Goal: Information Seeking & Learning: Learn about a topic

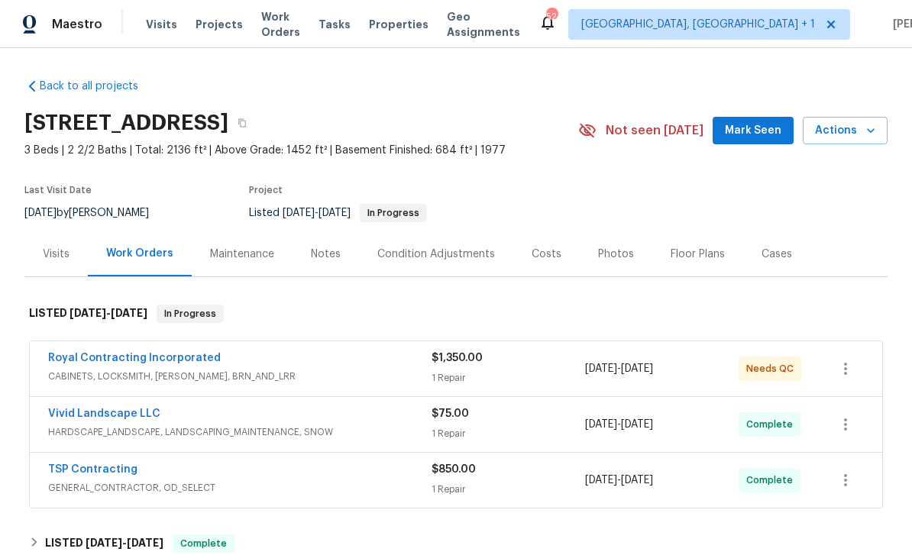
click at [264, 429] on span "HARDSCAPE_LANDSCAPE, LANDSCAPING_MAINTENANCE, SNOW" at bounding box center [239, 432] width 383 height 15
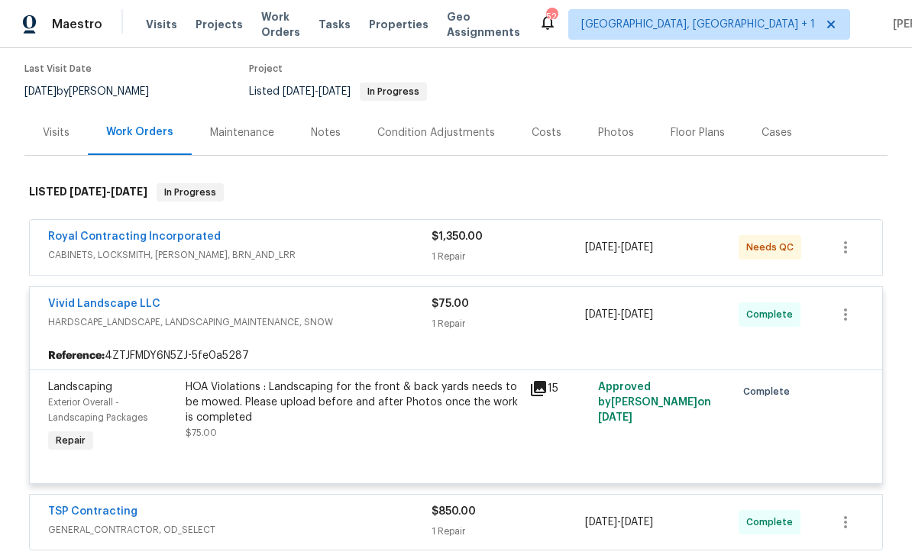
scroll to position [128, 0]
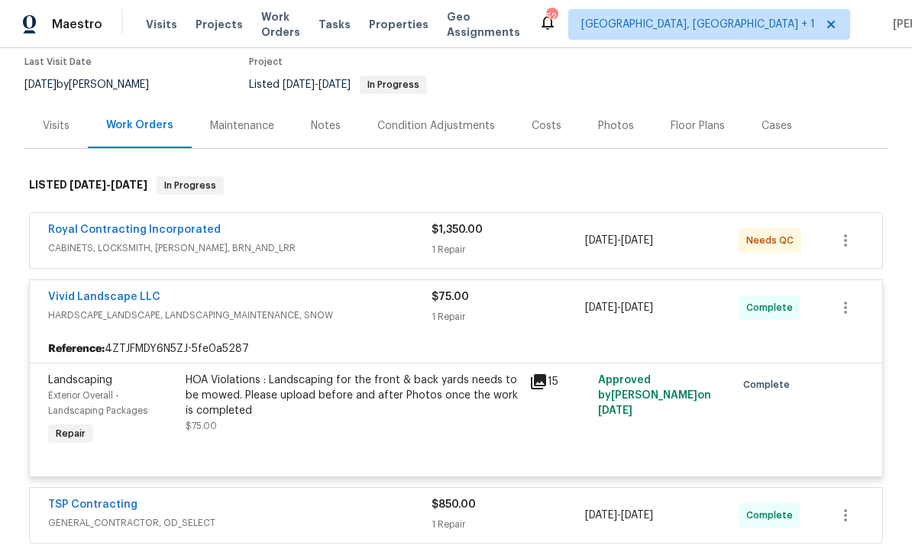
click at [306, 236] on div "Royal Contracting Incorporated" at bounding box center [239, 231] width 383 height 18
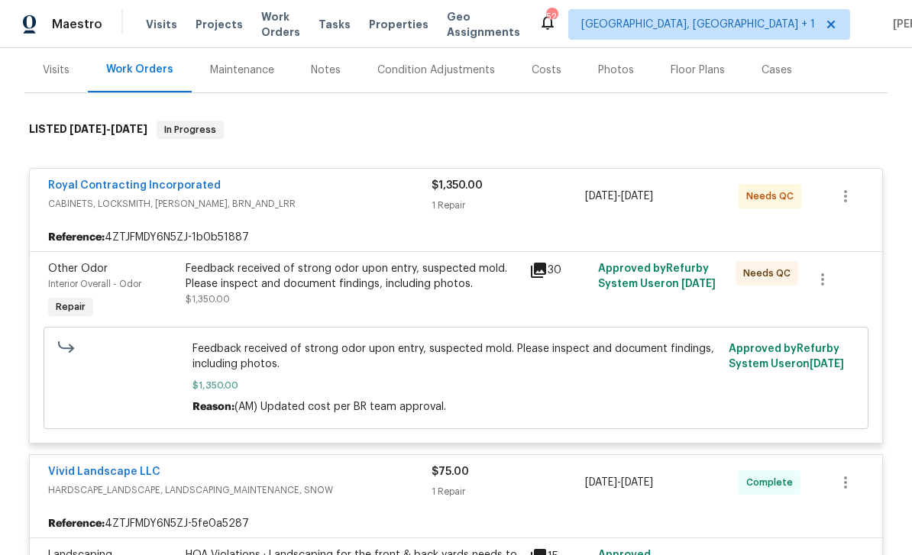
scroll to position [186, 0]
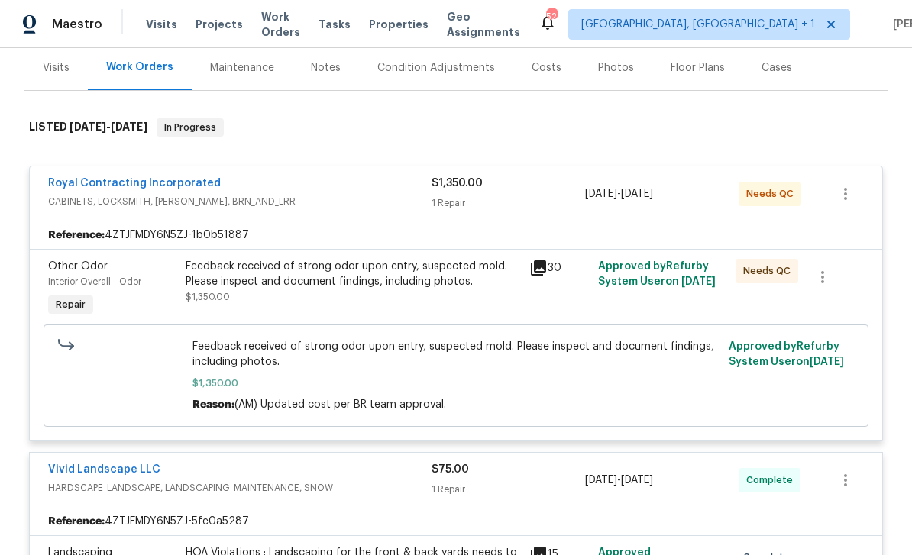
click at [548, 68] on div "Costs" at bounding box center [547, 67] width 30 height 15
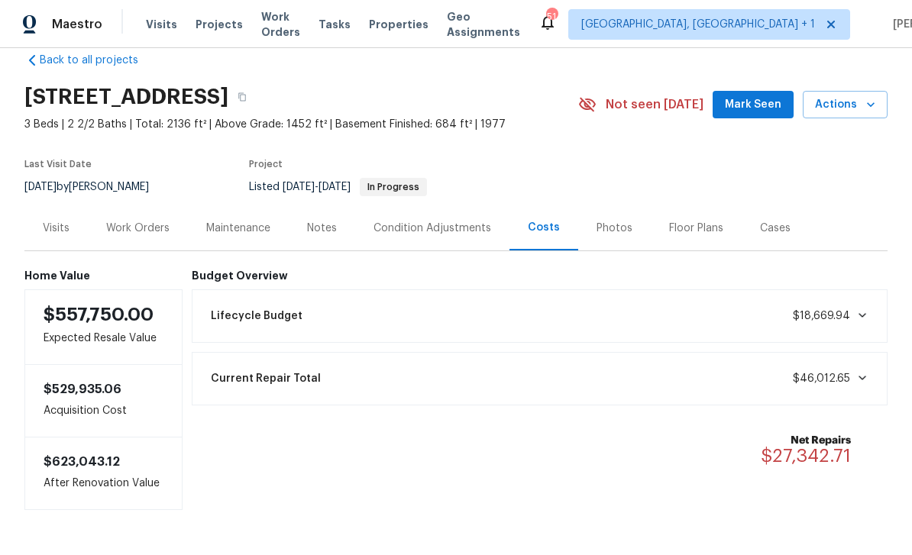
scroll to position [25, 0]
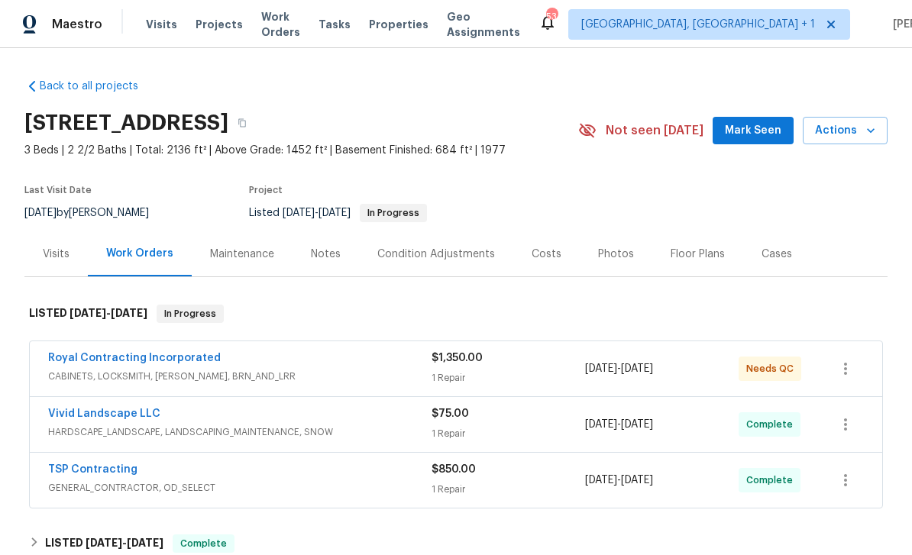
click at [278, 370] on span "CABINETS, LOCKSMITH, [PERSON_NAME], BRN_AND_LRR" at bounding box center [239, 376] width 383 height 15
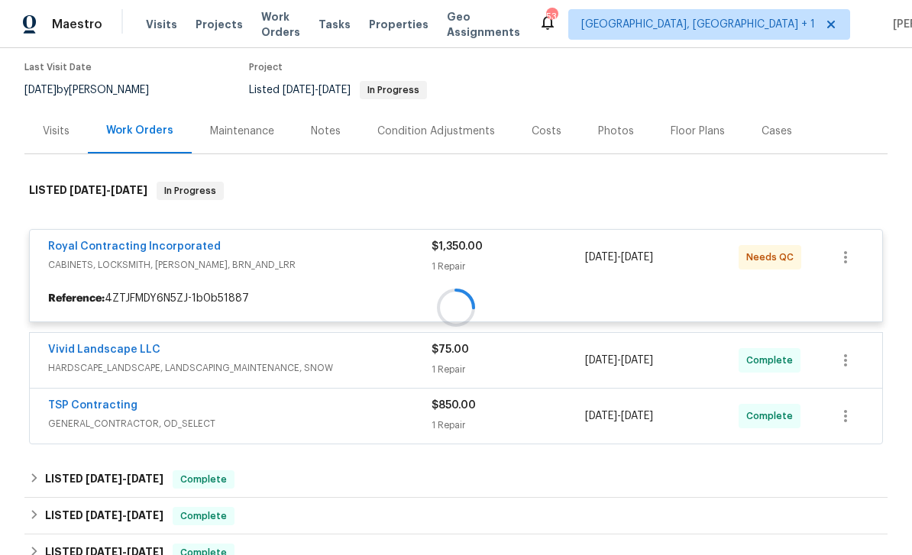
scroll to position [128, 0]
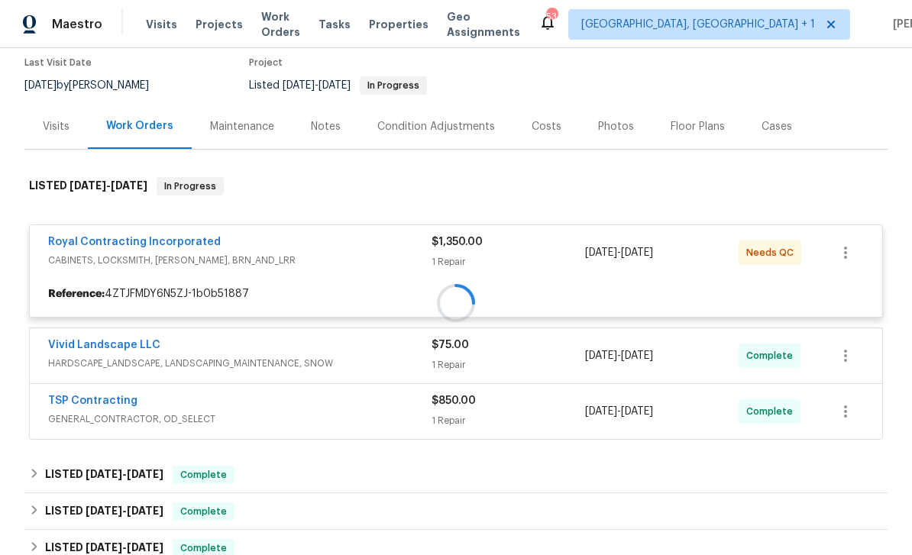
click at [325, 413] on div at bounding box center [455, 303] width 863 height 283
click at [493, 412] on div at bounding box center [455, 303] width 863 height 283
click at [460, 407] on div at bounding box center [455, 303] width 863 height 283
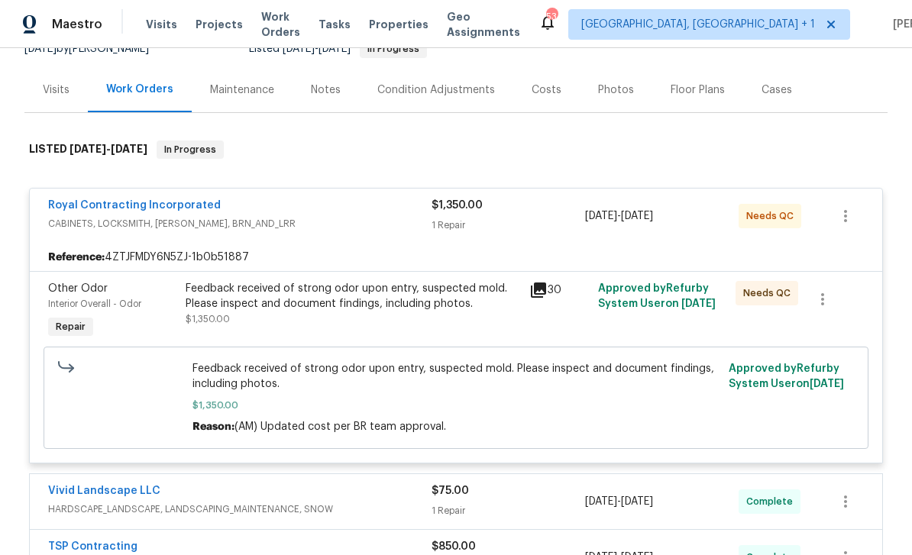
scroll to position [165, 0]
click at [545, 285] on icon at bounding box center [538, 289] width 15 height 15
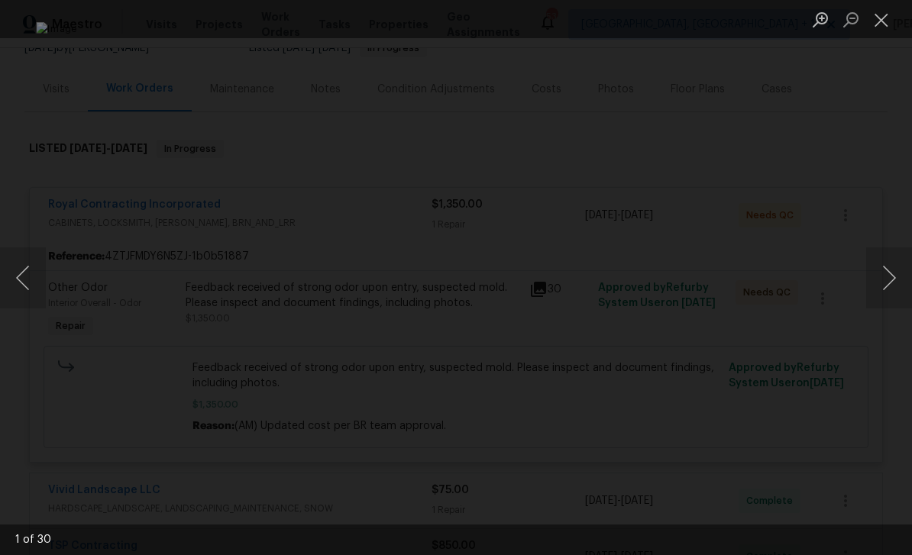
click at [891, 275] on button "Next image" at bounding box center [889, 278] width 46 height 61
click at [902, 269] on button "Next image" at bounding box center [889, 278] width 46 height 61
click at [902, 264] on button "Next image" at bounding box center [889, 278] width 46 height 61
click at [901, 263] on button "Next image" at bounding box center [889, 278] width 46 height 61
click at [897, 256] on button "Next image" at bounding box center [889, 278] width 46 height 61
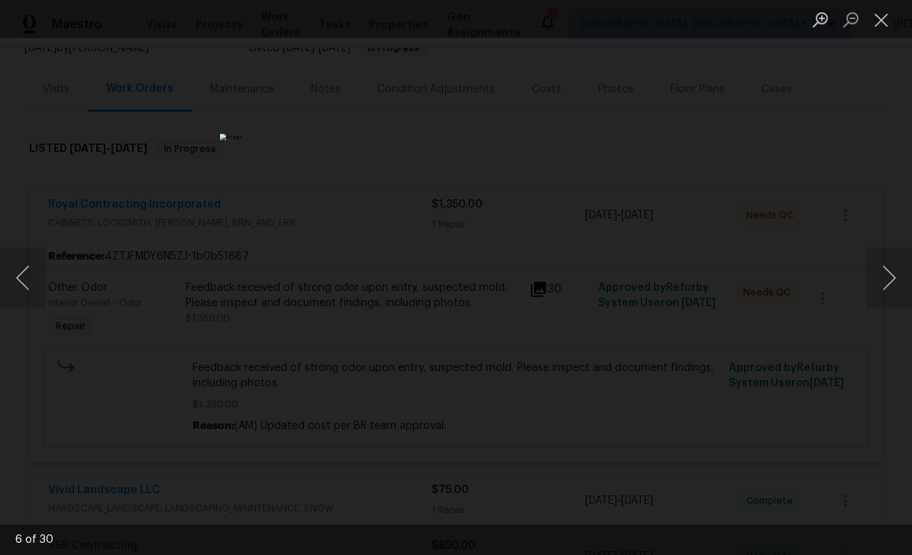
click at [885, 260] on button "Next image" at bounding box center [889, 278] width 46 height 61
click at [895, 276] on button "Next image" at bounding box center [889, 278] width 46 height 61
click at [894, 279] on button "Next image" at bounding box center [889, 278] width 46 height 61
click at [901, 273] on button "Next image" at bounding box center [889, 278] width 46 height 61
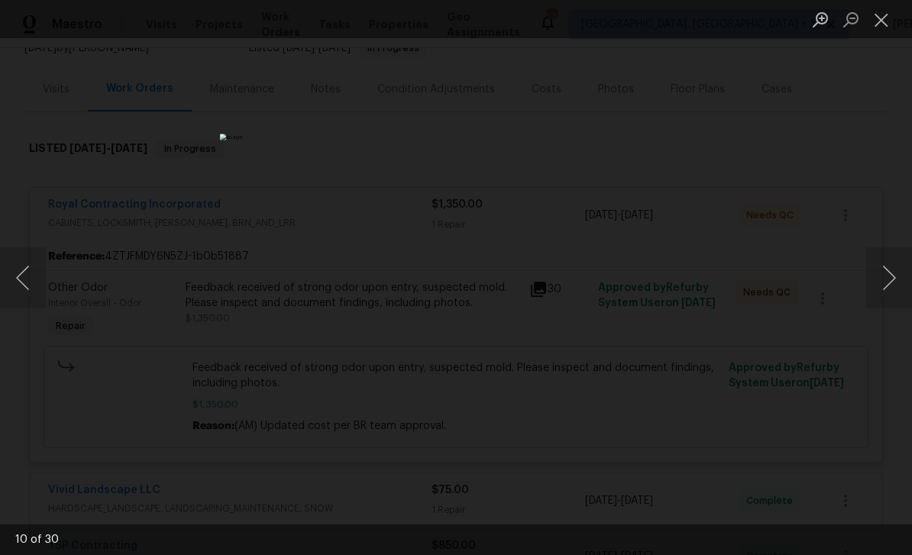
click at [881, 16] on button "Close lightbox" at bounding box center [881, 19] width 31 height 27
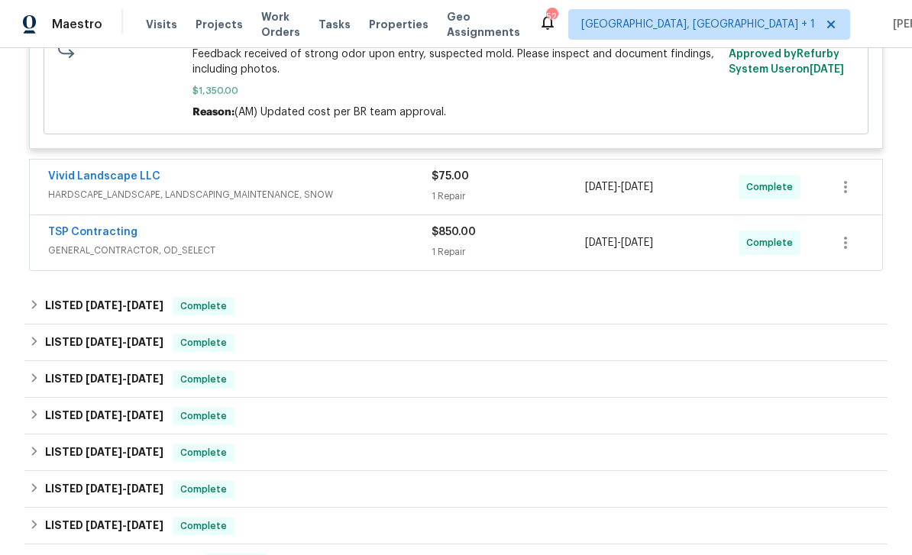
scroll to position [483, 0]
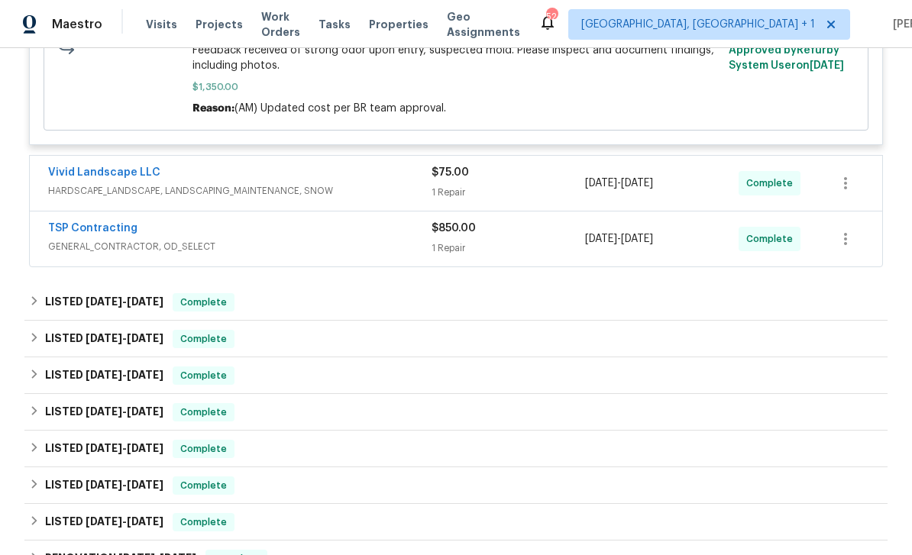
click at [348, 241] on span "GENERAL_CONTRACTOR, OD_SELECT" at bounding box center [239, 246] width 383 height 15
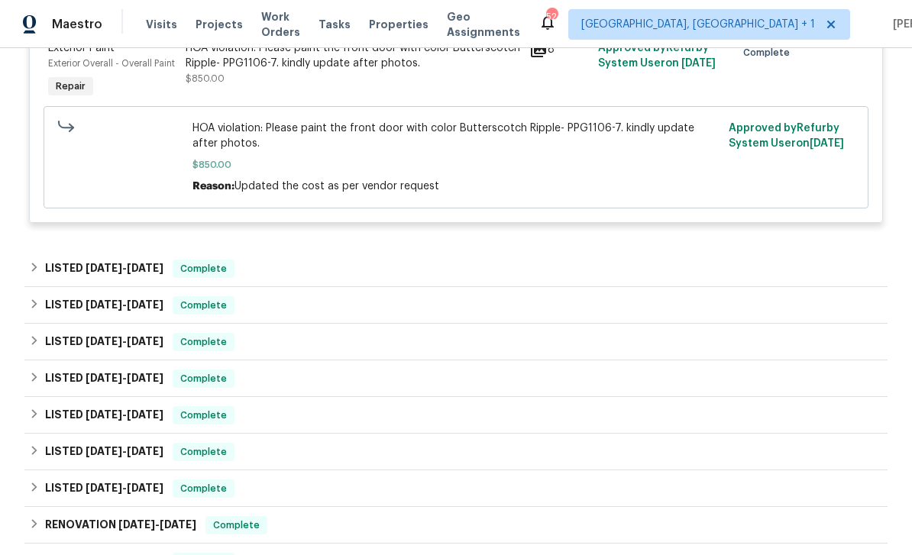
scroll to position [760, 0]
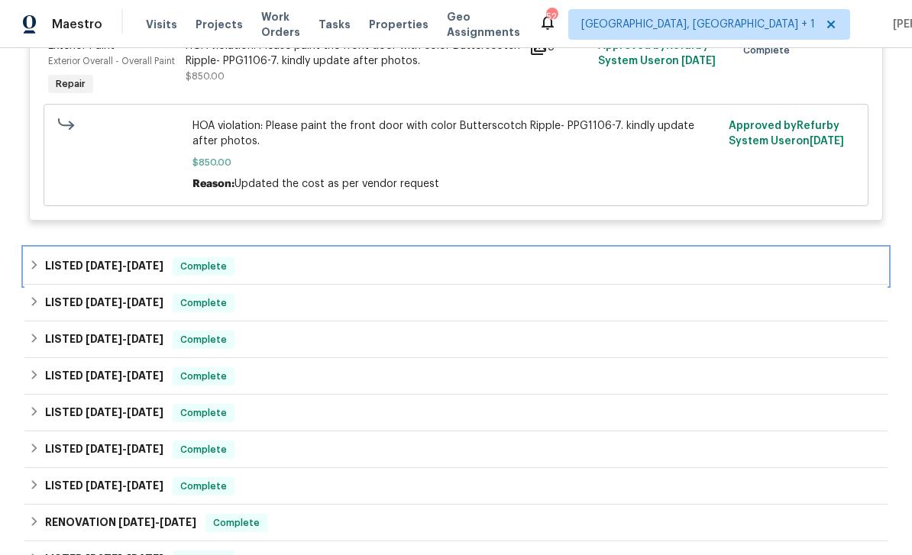
click at [288, 263] on div "LISTED [DATE] - [DATE] Complete" at bounding box center [456, 266] width 854 height 18
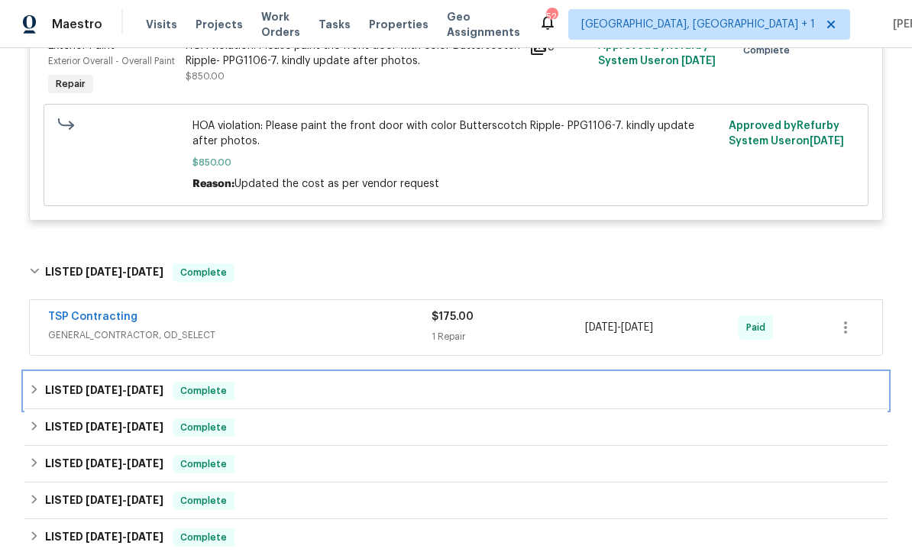
click at [482, 387] on div "LISTED [DATE] - [DATE] Complete" at bounding box center [456, 391] width 854 height 18
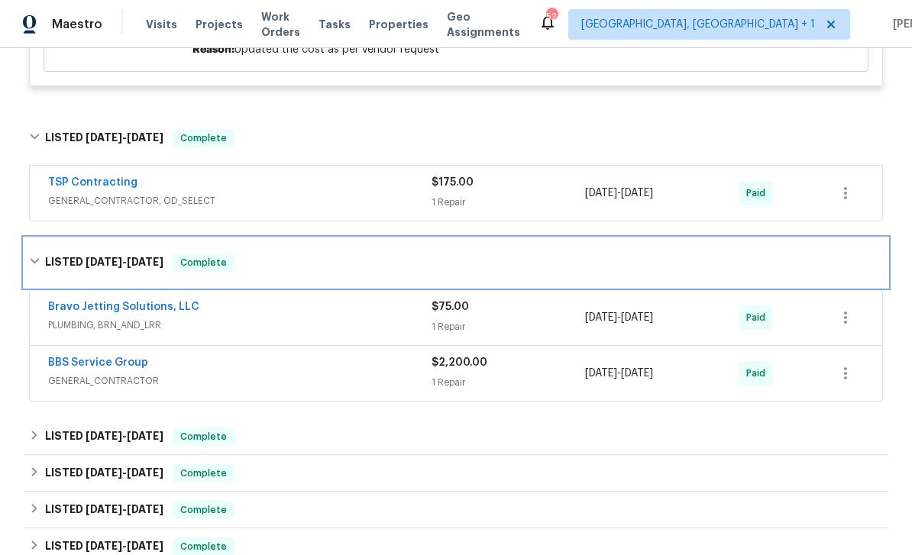
scroll to position [903, 0]
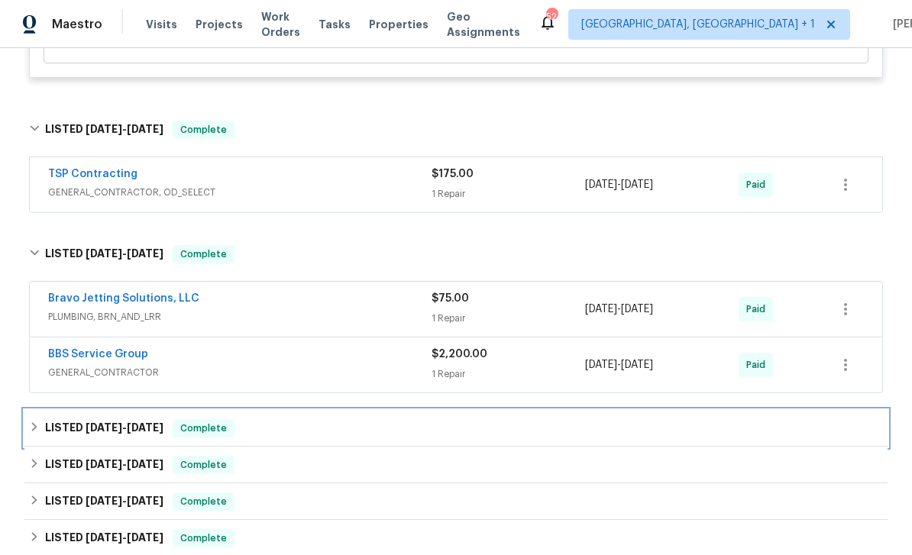
click at [461, 423] on div "LISTED [DATE] - [DATE] Complete" at bounding box center [456, 428] width 854 height 18
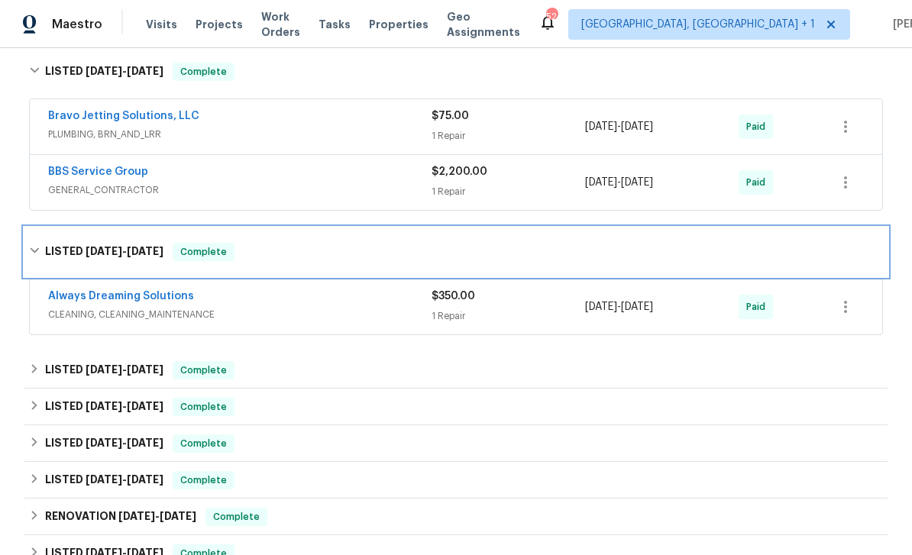
scroll to position [1095, 0]
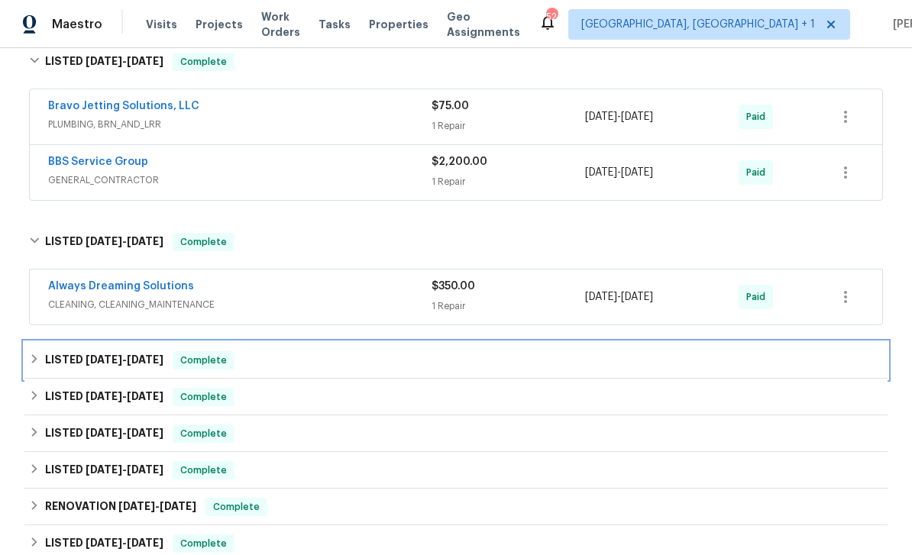
click at [407, 360] on div "LISTED [DATE] - [DATE] Complete" at bounding box center [456, 360] width 854 height 18
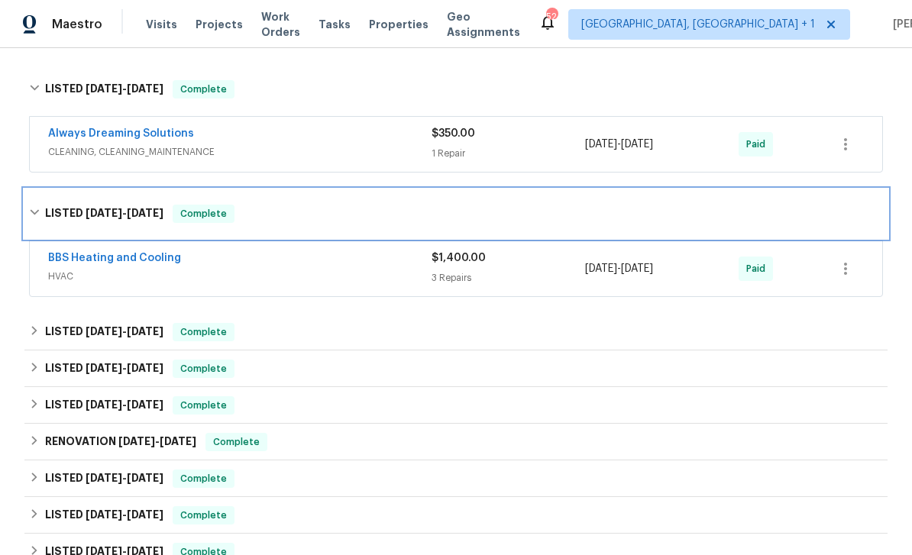
scroll to position [1247, 0]
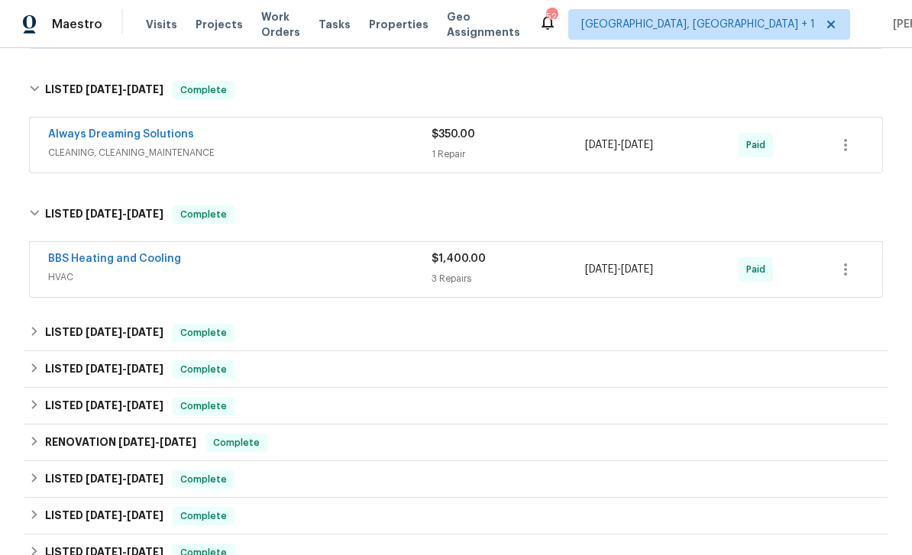
click at [528, 278] on div "3 Repairs" at bounding box center [509, 278] width 154 height 15
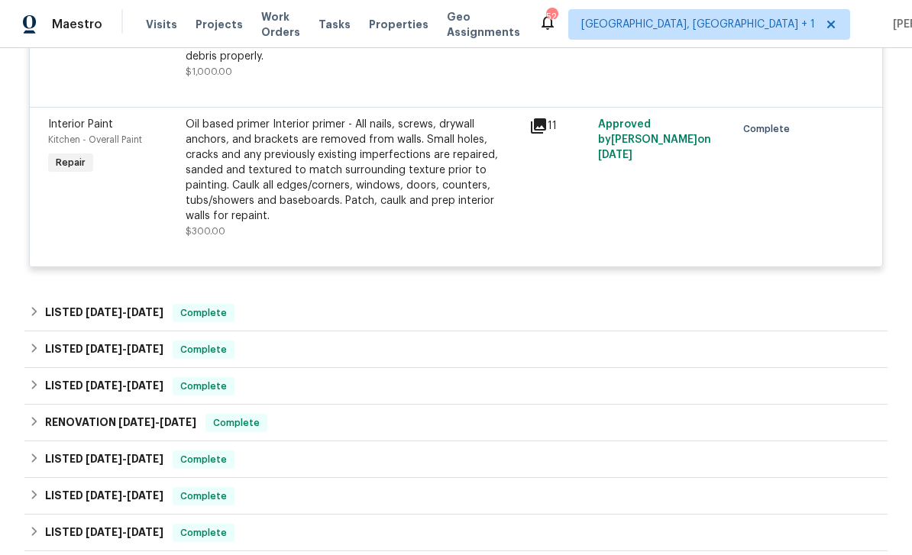
scroll to position [1707, 0]
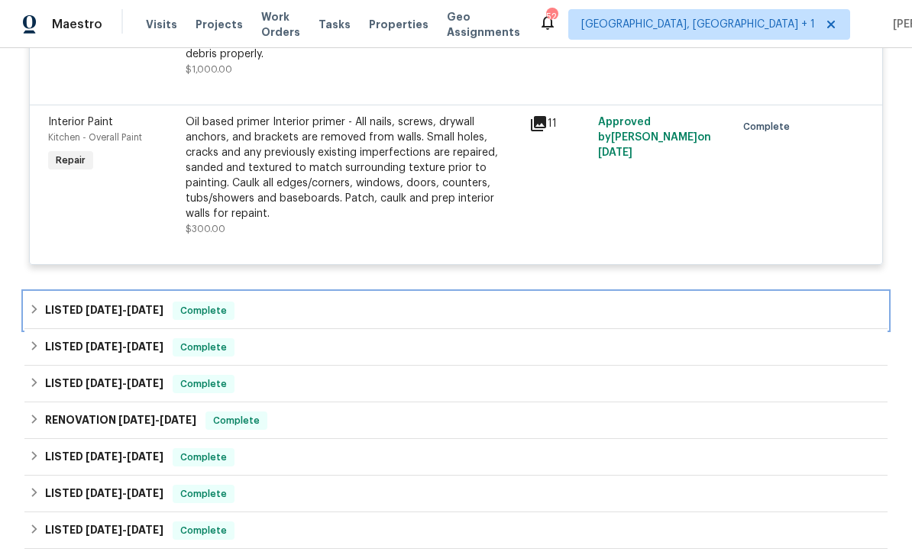
click at [354, 302] on div "LISTED [DATE] - [DATE] Complete" at bounding box center [456, 311] width 854 height 18
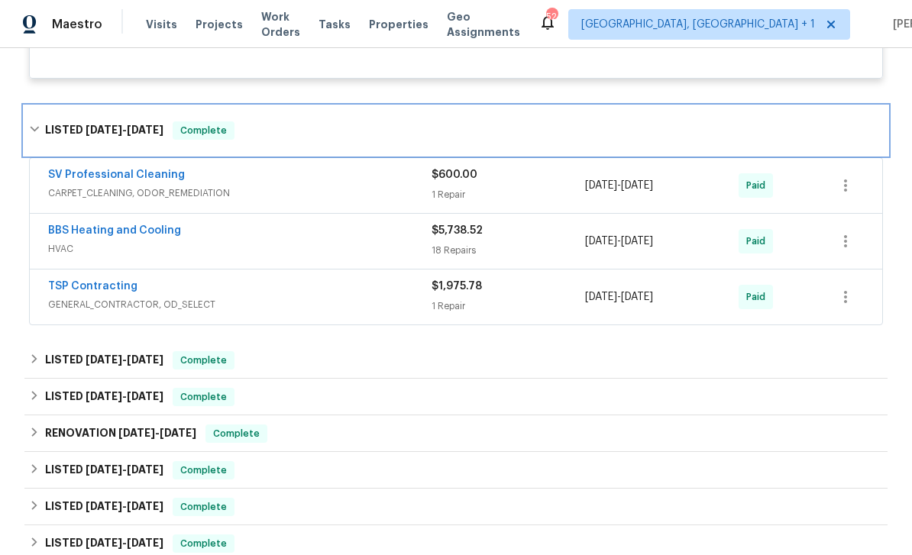
scroll to position [1894, 0]
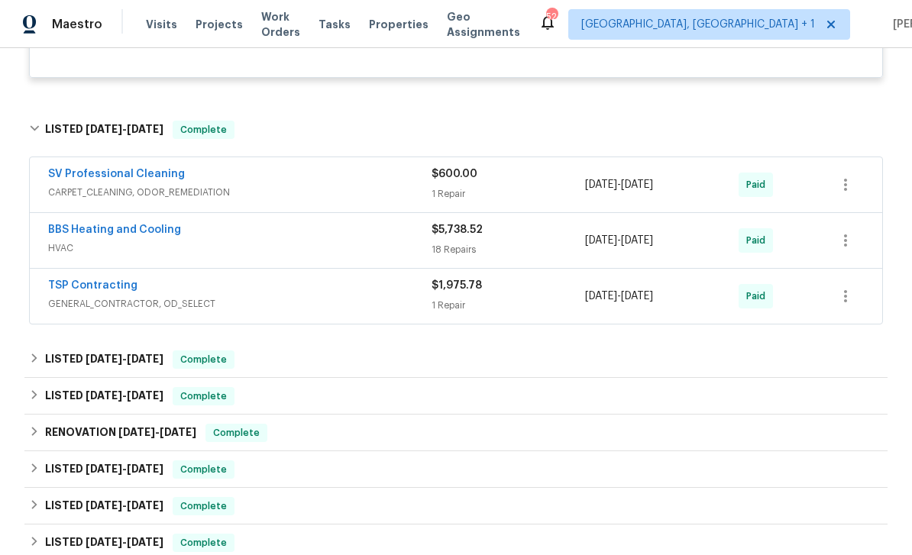
click at [493, 283] on div "$1,975.78" at bounding box center [509, 285] width 154 height 15
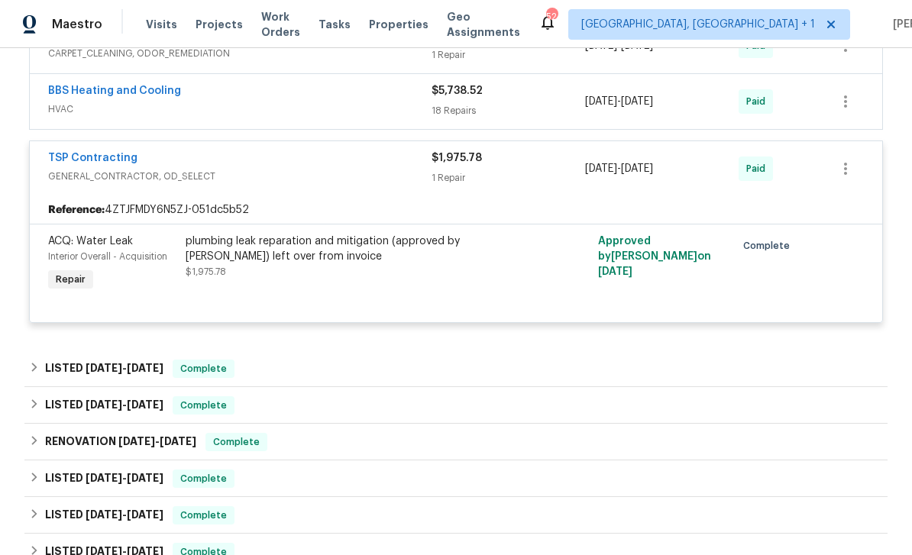
scroll to position [2037, 0]
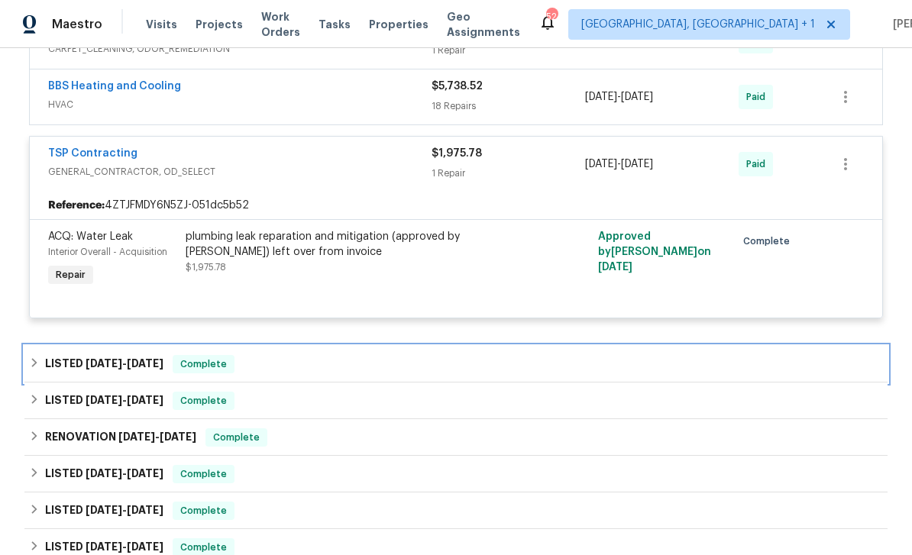
click at [457, 346] on div "LISTED [DATE] - [DATE] Complete" at bounding box center [455, 364] width 863 height 37
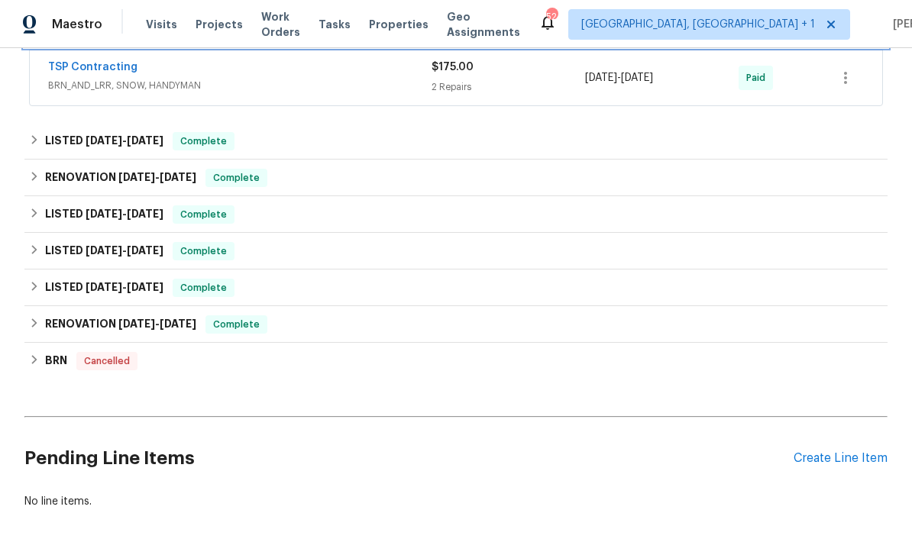
scroll to position [2384, 0]
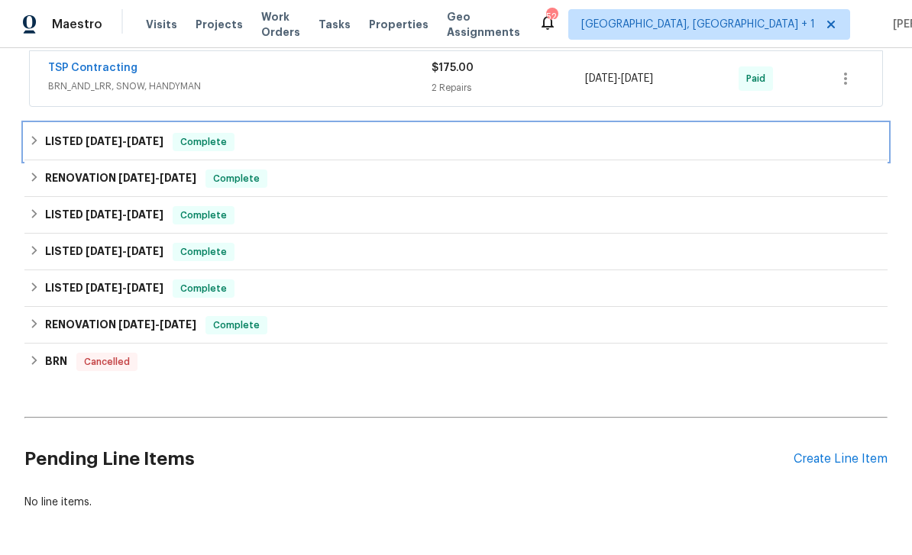
click at [322, 134] on div "LISTED [DATE] - [DATE] Complete" at bounding box center [456, 142] width 854 height 18
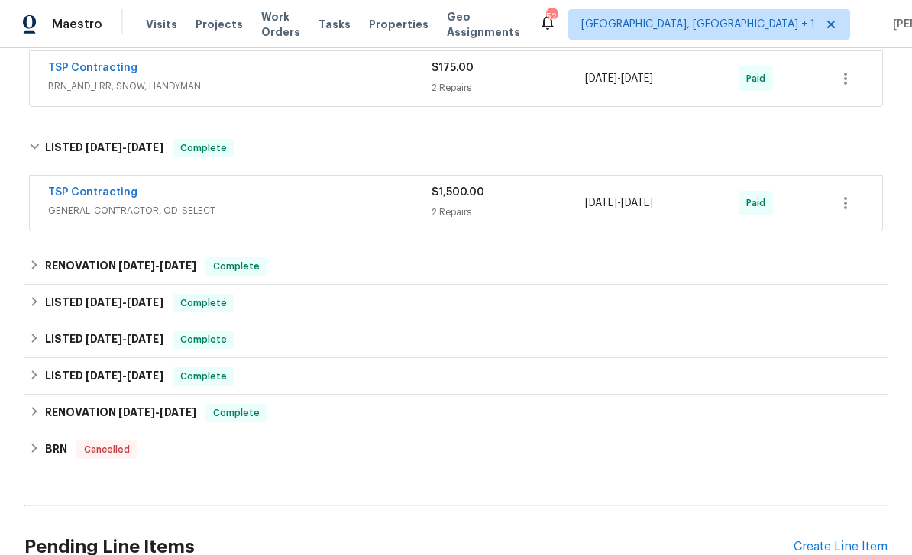
click at [498, 189] on div "$1,500.00" at bounding box center [509, 192] width 154 height 15
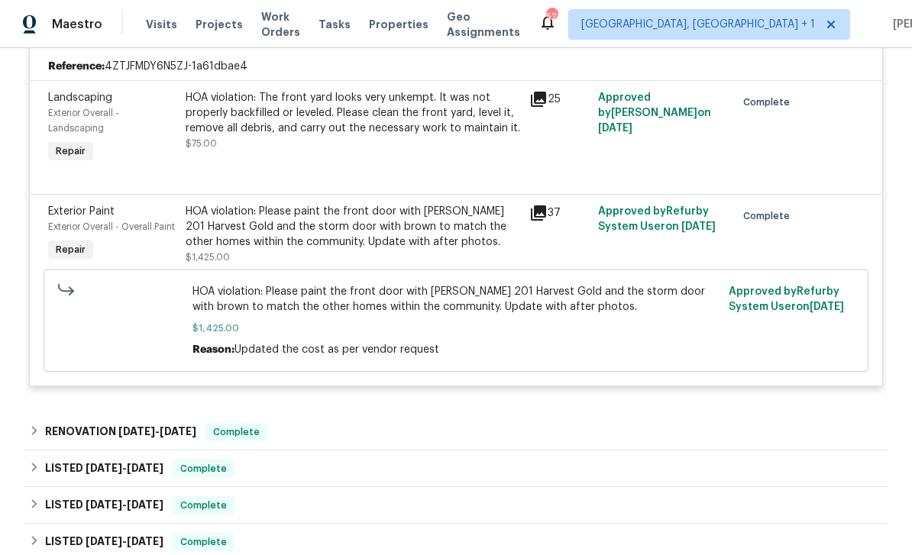
scroll to position [2580, 0]
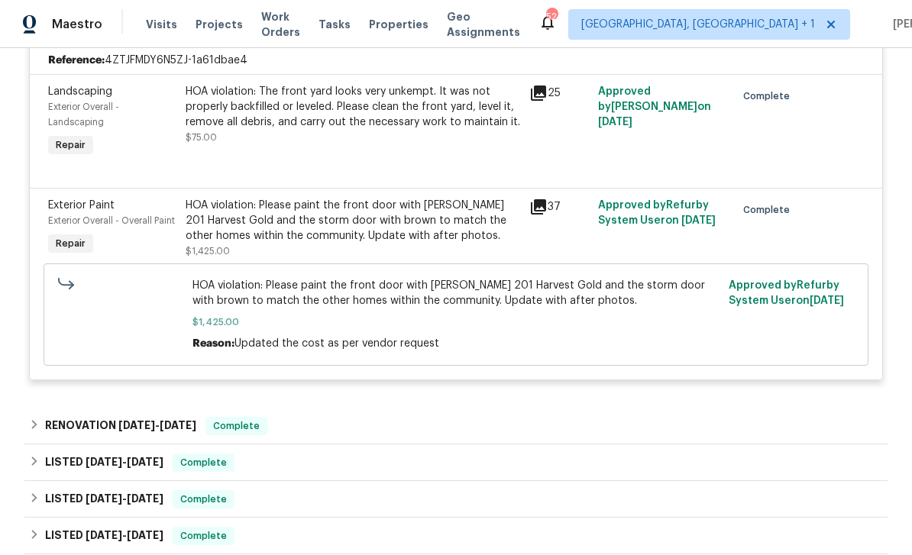
click at [546, 199] on icon at bounding box center [538, 206] width 15 height 15
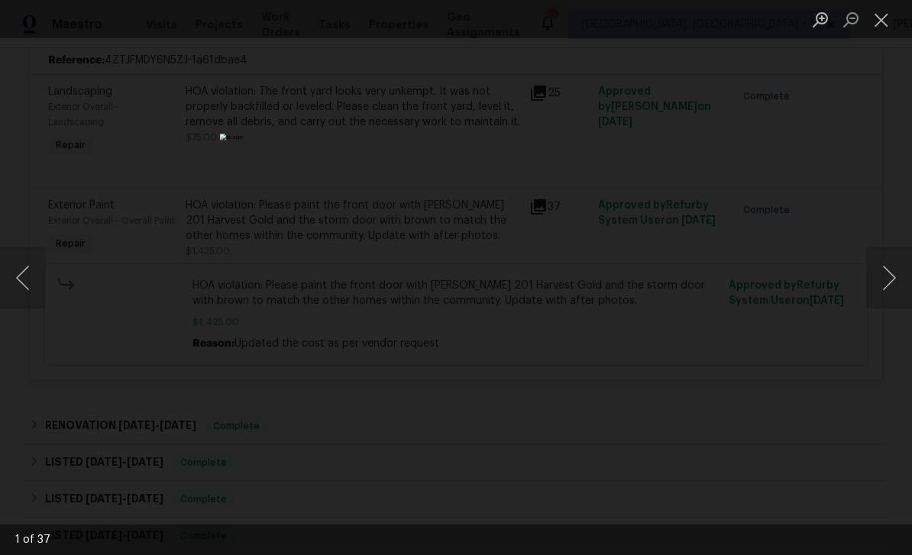
click at [901, 283] on button "Next image" at bounding box center [889, 278] width 46 height 61
click at [895, 278] on button "Next image" at bounding box center [889, 278] width 46 height 61
click at [889, 267] on button "Next image" at bounding box center [889, 278] width 46 height 61
click at [892, 268] on button "Next image" at bounding box center [889, 278] width 46 height 61
click at [893, 275] on button "Next image" at bounding box center [889, 278] width 46 height 61
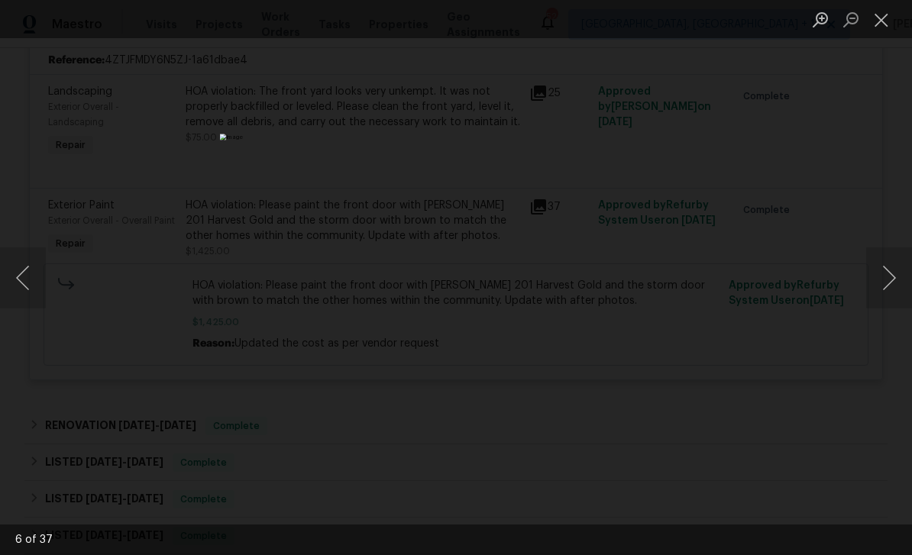
click at [890, 271] on button "Next image" at bounding box center [889, 278] width 46 height 61
click at [891, 269] on button "Next image" at bounding box center [889, 278] width 46 height 61
click at [889, 269] on button "Next image" at bounding box center [889, 278] width 46 height 61
click at [889, 268] on button "Next image" at bounding box center [889, 278] width 46 height 61
click at [890, 265] on button "Next image" at bounding box center [889, 278] width 46 height 61
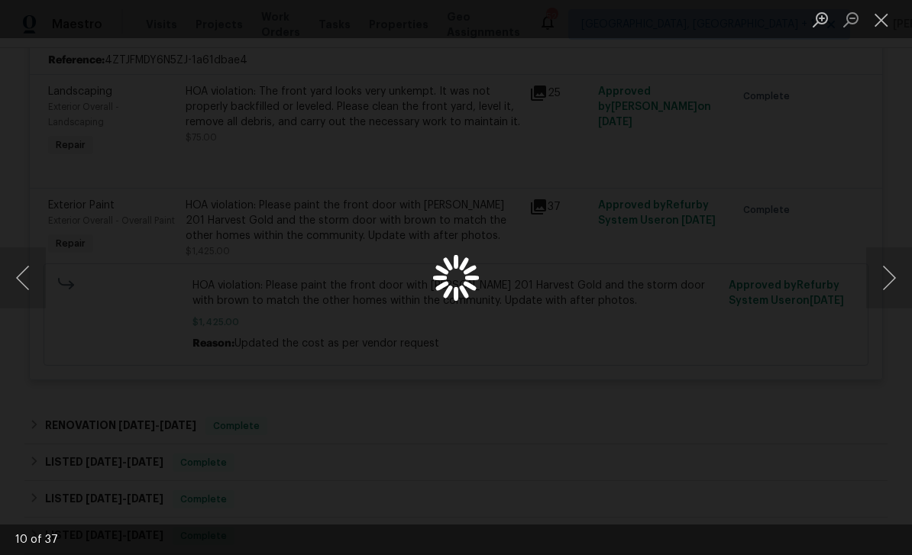
click at [890, 265] on button "Next image" at bounding box center [889, 278] width 46 height 61
click at [889, 265] on button "Next image" at bounding box center [889, 278] width 46 height 61
click at [895, 260] on button "Next image" at bounding box center [889, 278] width 46 height 61
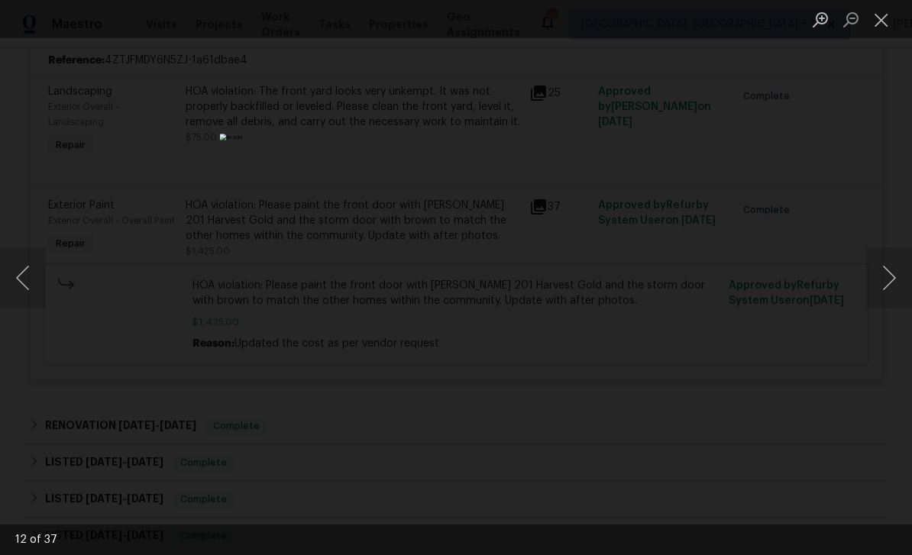
click at [895, 260] on button "Next image" at bounding box center [889, 278] width 46 height 61
click at [894, 260] on button "Next image" at bounding box center [889, 278] width 46 height 61
click at [896, 258] on button "Next image" at bounding box center [889, 278] width 46 height 61
click at [895, 258] on button "Next image" at bounding box center [889, 278] width 46 height 61
click at [902, 255] on button "Next image" at bounding box center [889, 278] width 46 height 61
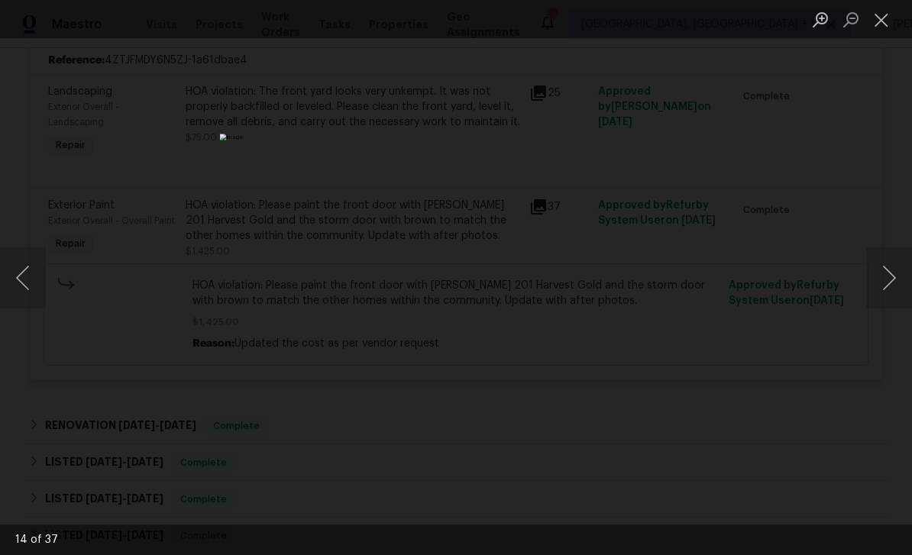
click at [902, 255] on button "Next image" at bounding box center [889, 278] width 46 height 61
click at [901, 252] on button "Next image" at bounding box center [889, 278] width 46 height 61
click at [882, 28] on button "Close lightbox" at bounding box center [881, 19] width 31 height 27
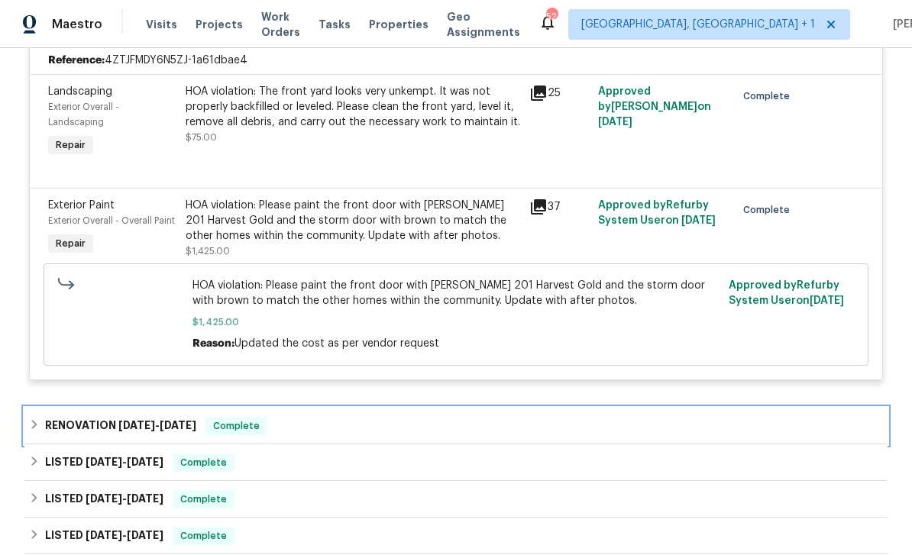
click at [342, 417] on div "RENOVATION [DATE] - [DATE] Complete" at bounding box center [456, 426] width 854 height 18
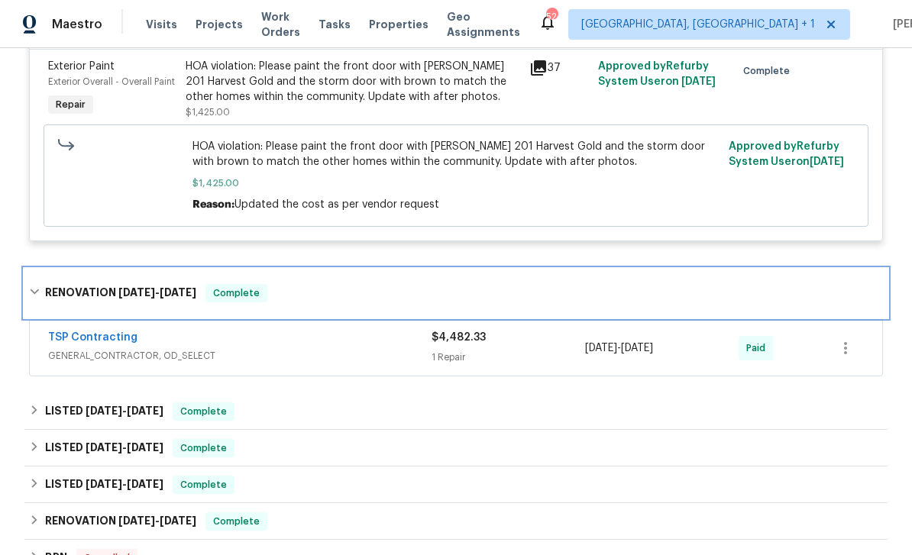
scroll to position [2719, 0]
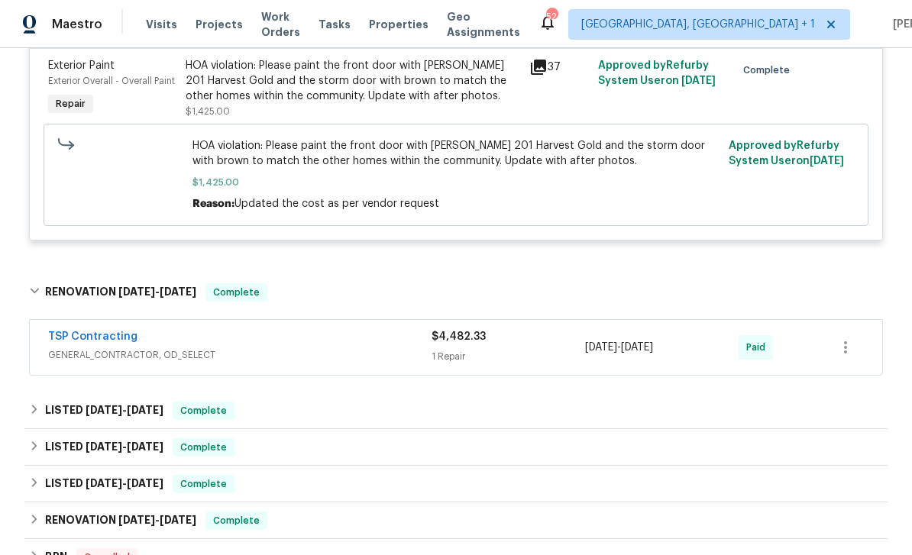
click at [499, 329] on div "$4,482.33" at bounding box center [509, 336] width 154 height 15
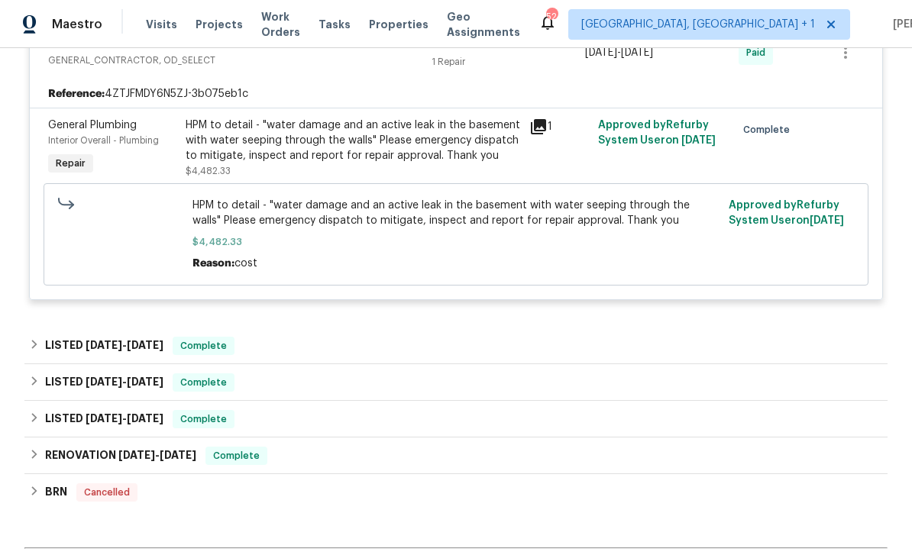
scroll to position [3025, 0]
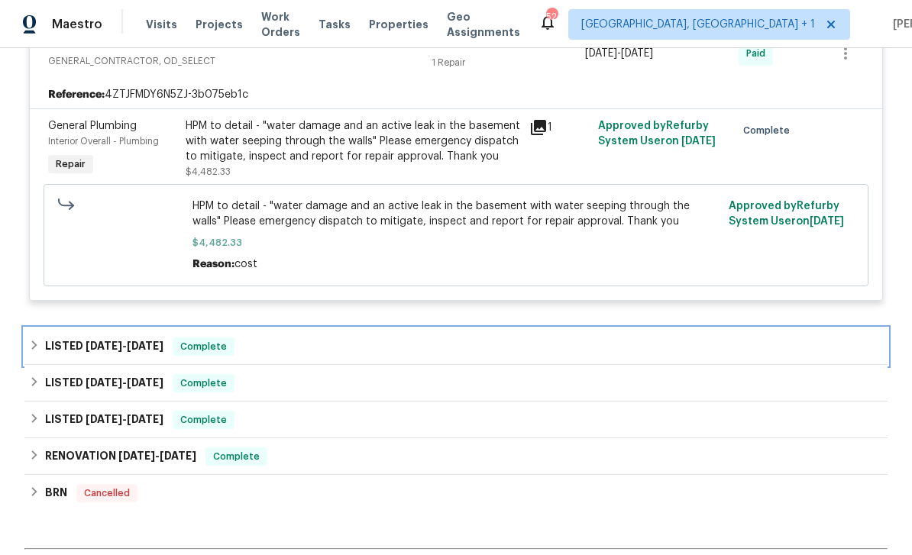
click at [336, 344] on div "LISTED [DATE] - [DATE] Complete" at bounding box center [456, 347] width 854 height 18
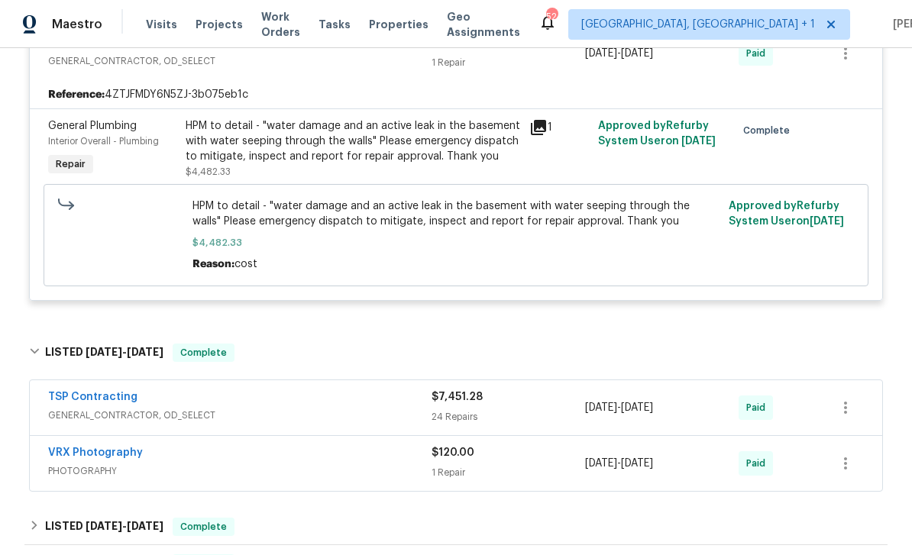
click at [250, 402] on div "TSP Contracting" at bounding box center [239, 399] width 383 height 18
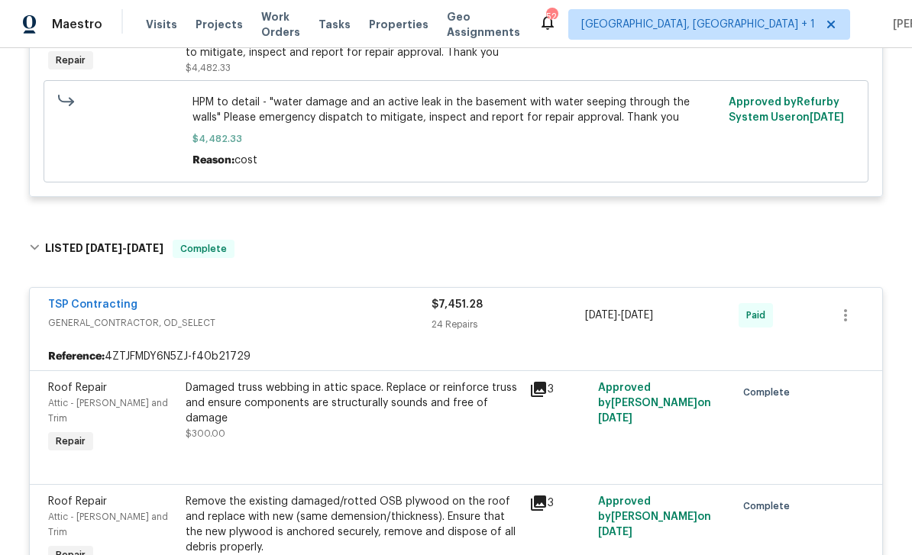
scroll to position [3128, 0]
click at [479, 306] on span "$7,451.28" at bounding box center [457, 305] width 51 height 11
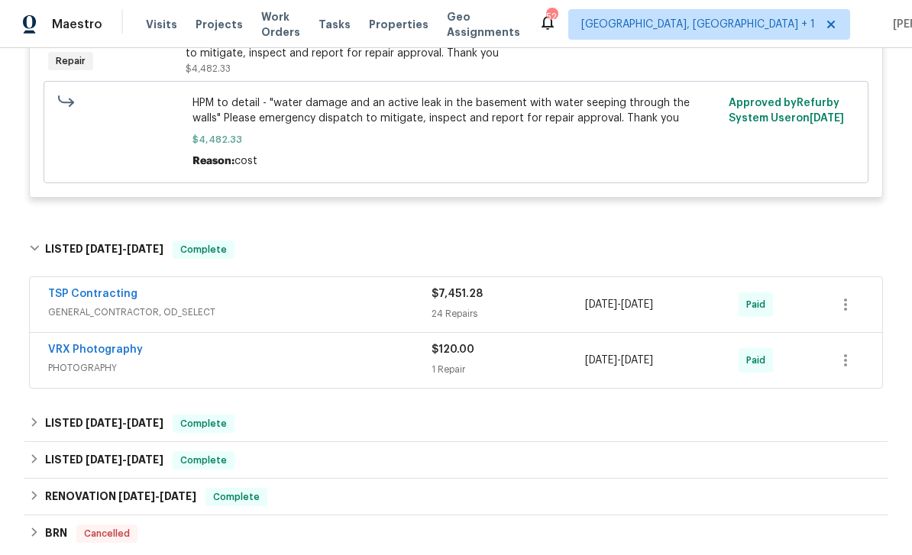
click at [468, 292] on span "$7,451.28" at bounding box center [457, 294] width 51 height 11
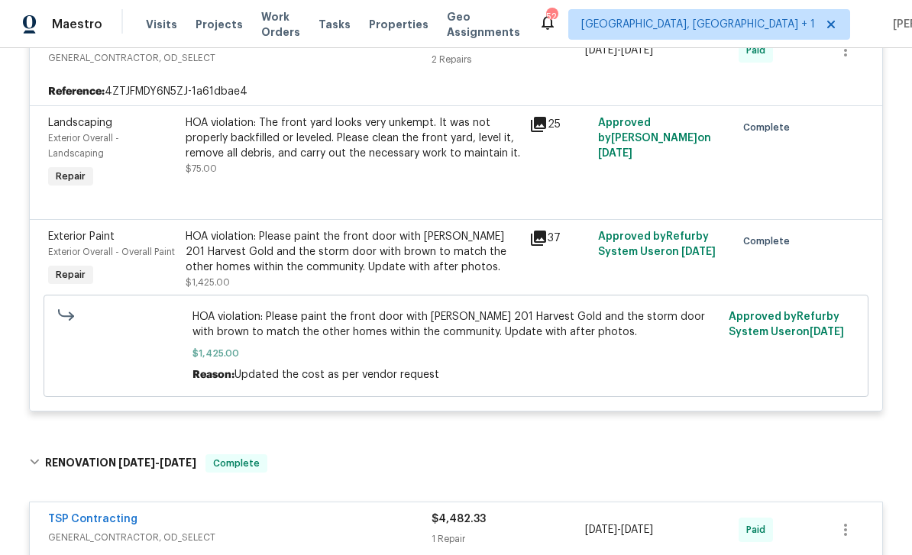
scroll to position [2537, 0]
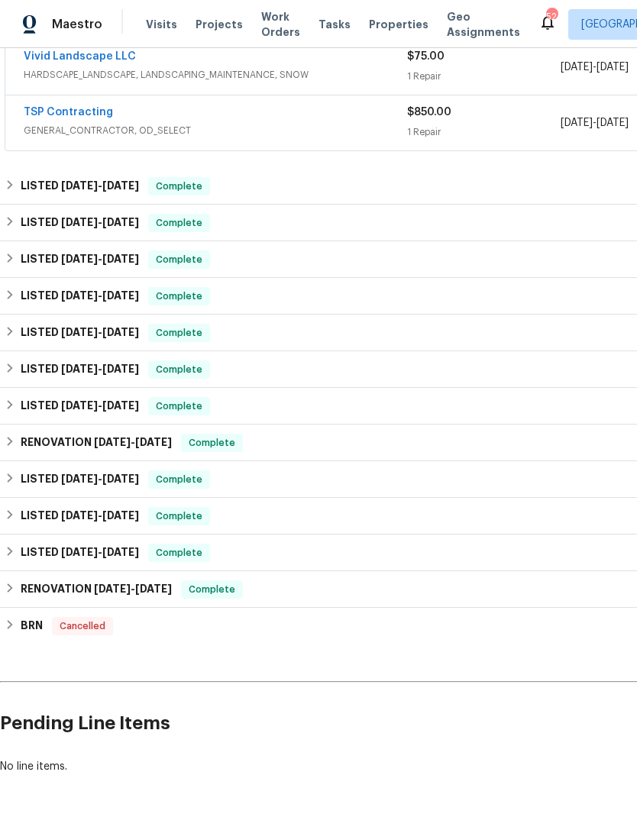
scroll to position [356, 0]
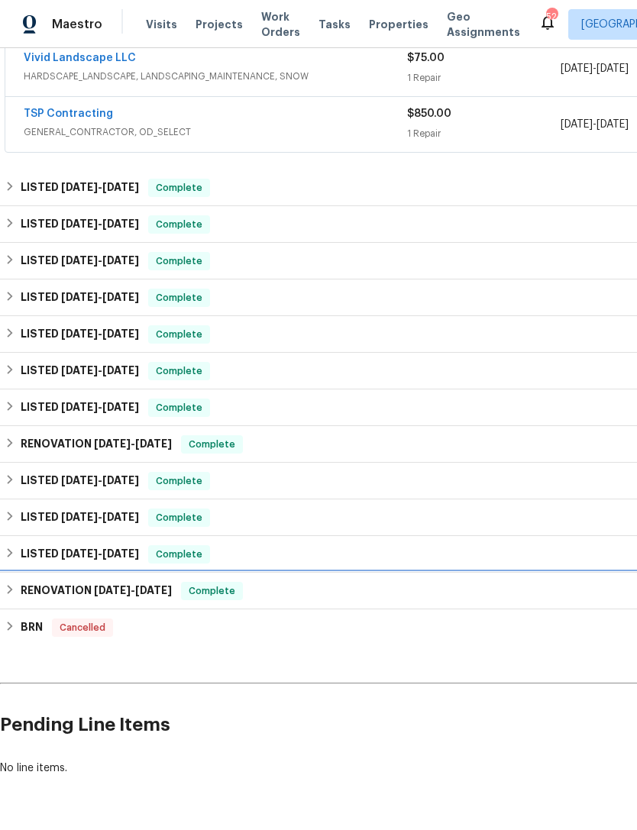
click at [311, 594] on div "RENOVATION 8/21/24 - 9/11/24 Complete" at bounding box center [432, 591] width 854 height 18
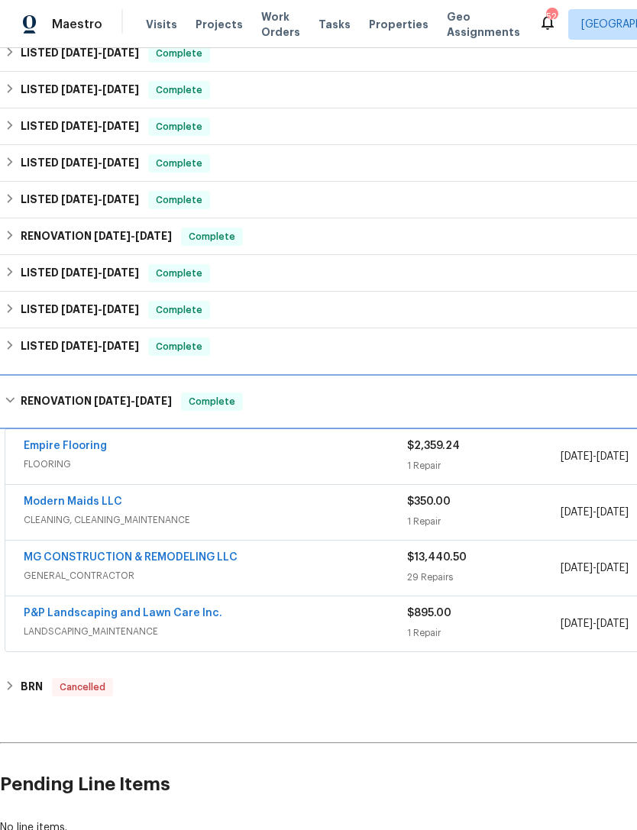
scroll to position [568, 0]
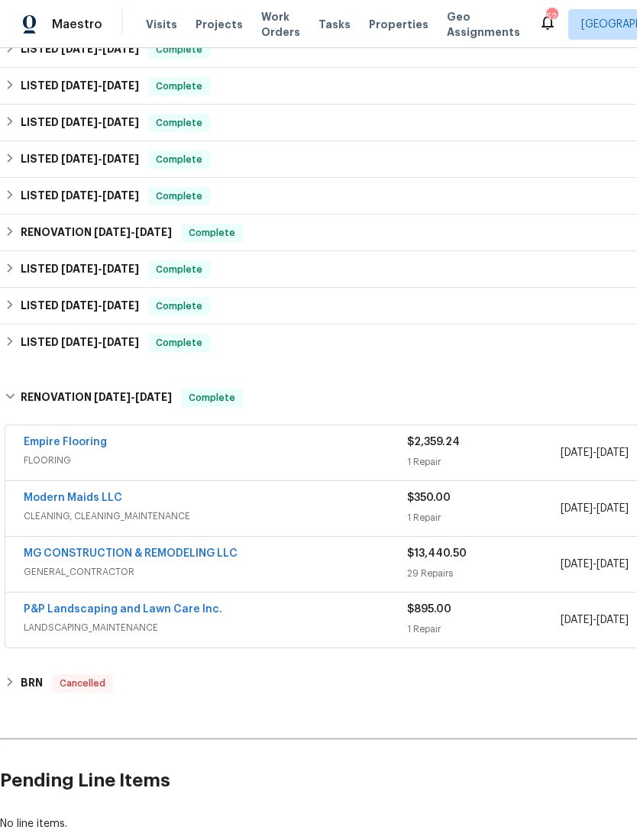
click at [446, 556] on span "$13,440.50" at bounding box center [437, 553] width 60 height 11
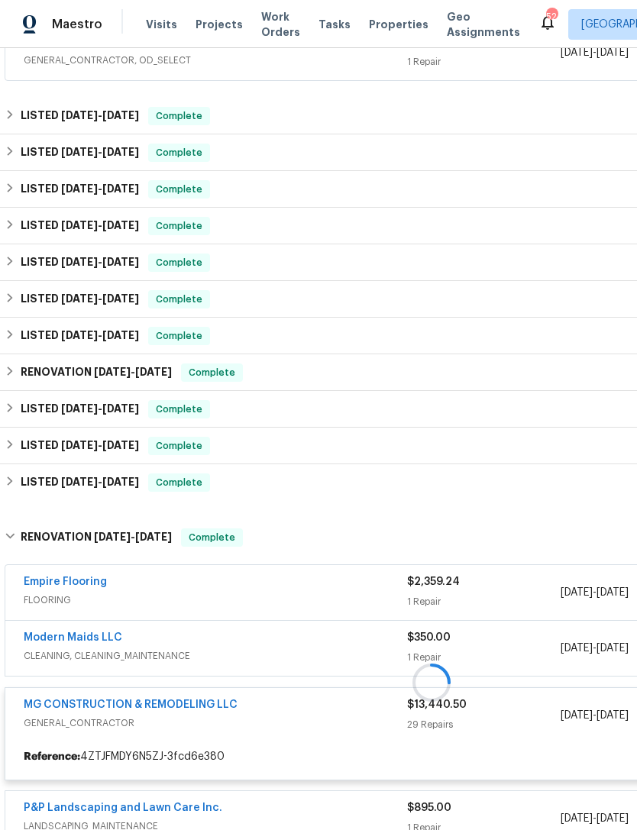
scroll to position [427, 0]
